Goal: Find specific page/section: Find specific page/section

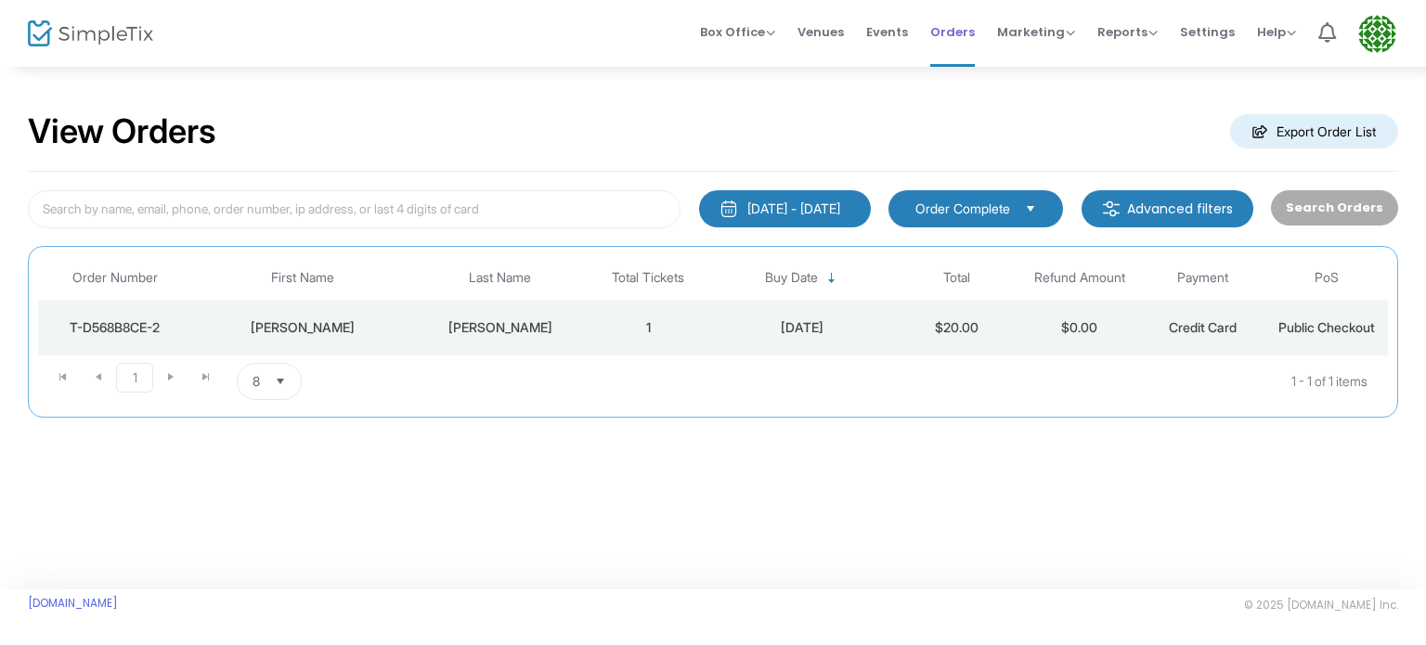
click at [956, 31] on span "Orders" at bounding box center [952, 31] width 45 height 47
